Goal: Task Accomplishment & Management: Complete application form

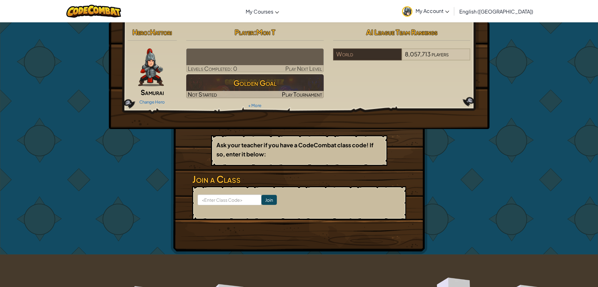
click at [262, 31] on span "Moh T" at bounding box center [265, 32] width 19 height 9
click at [449, 8] on span "My Account" at bounding box center [433, 11] width 34 height 7
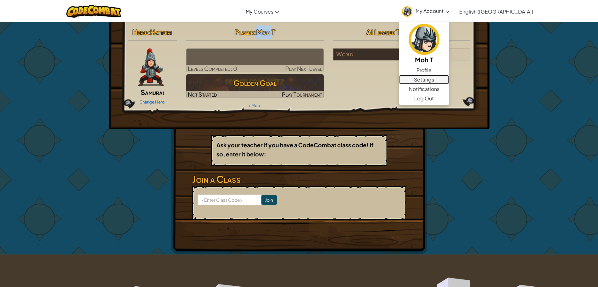
click at [449, 78] on link "Settings" at bounding box center [424, 79] width 50 height 9
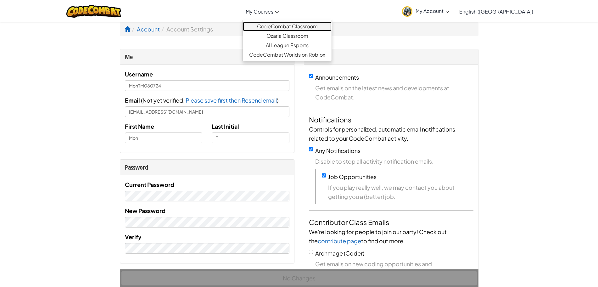
click at [287, 25] on link "CodeCombat Classroom" at bounding box center [287, 26] width 89 height 9
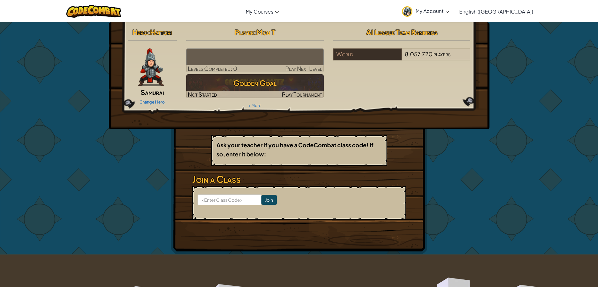
click at [449, 10] on span "My Account" at bounding box center [433, 11] width 34 height 7
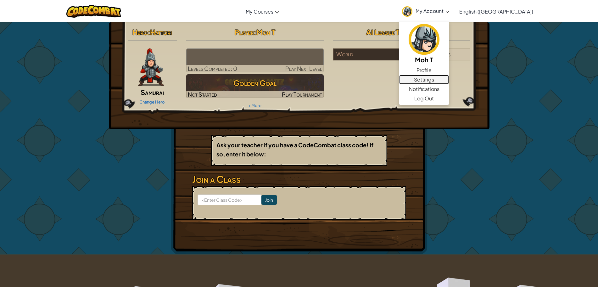
click at [449, 81] on link "Settings" at bounding box center [424, 79] width 50 height 9
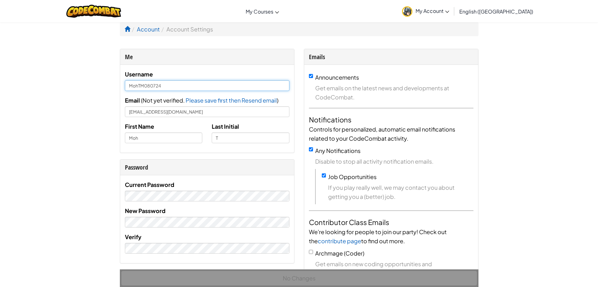
click at [148, 87] on input "MohTM080724" at bounding box center [207, 85] width 165 height 11
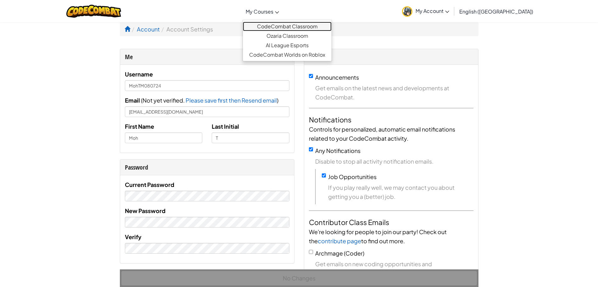
click at [282, 24] on link "CodeCombat Classroom" at bounding box center [287, 26] width 89 height 9
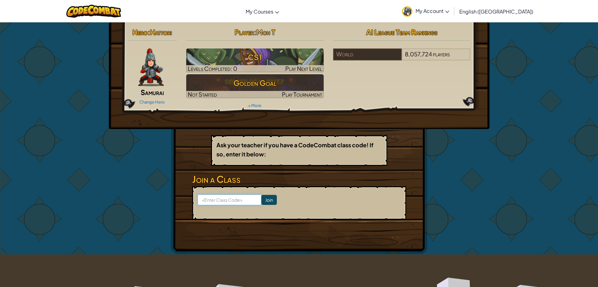
click at [226, 199] on input at bounding box center [230, 199] width 64 height 11
paste input "ThingCrashLamp"
type input "ThingCrashLamp"
click at [262, 200] on input "Join" at bounding box center [269, 200] width 15 height 10
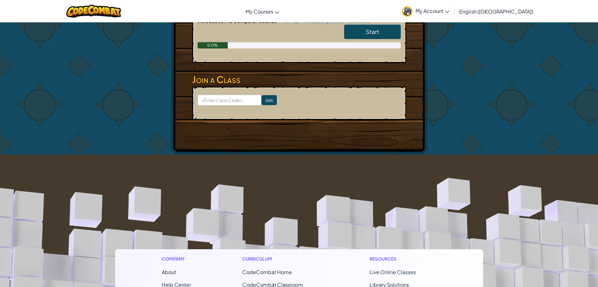
scroll to position [183, 0]
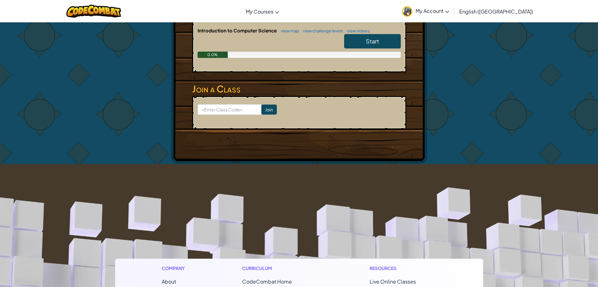
click at [453, 15] on link "My Account" at bounding box center [426, 11] width 54 height 20
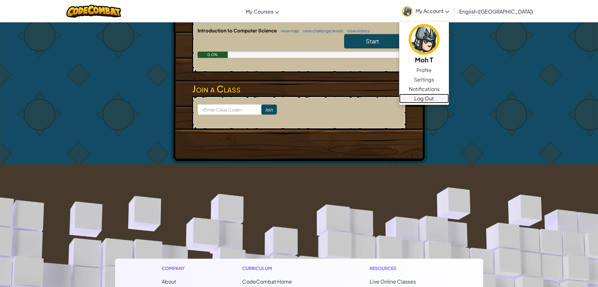
click at [449, 99] on link "Log Out" at bounding box center [424, 98] width 50 height 9
